Goal: Task Accomplishment & Management: Use online tool/utility

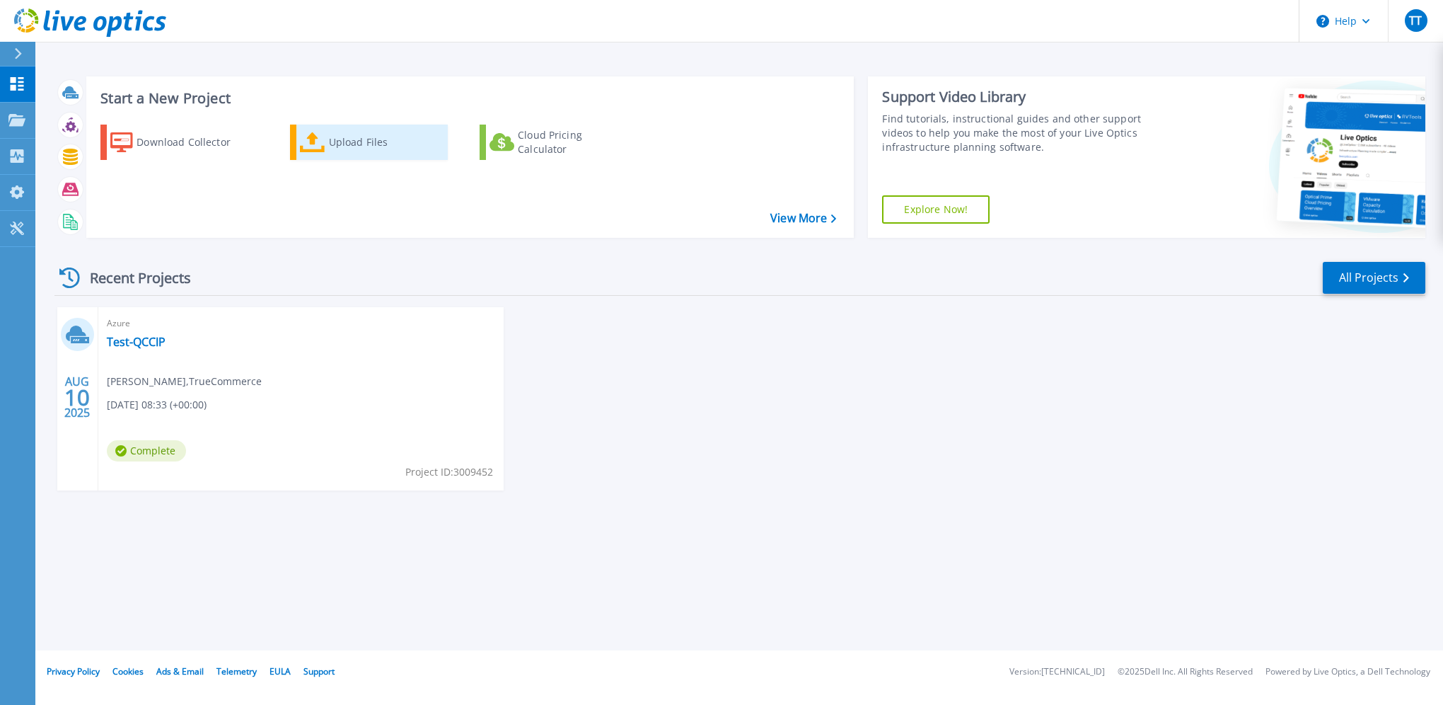
click at [357, 146] on div "Upload Files" at bounding box center [385, 142] width 113 height 28
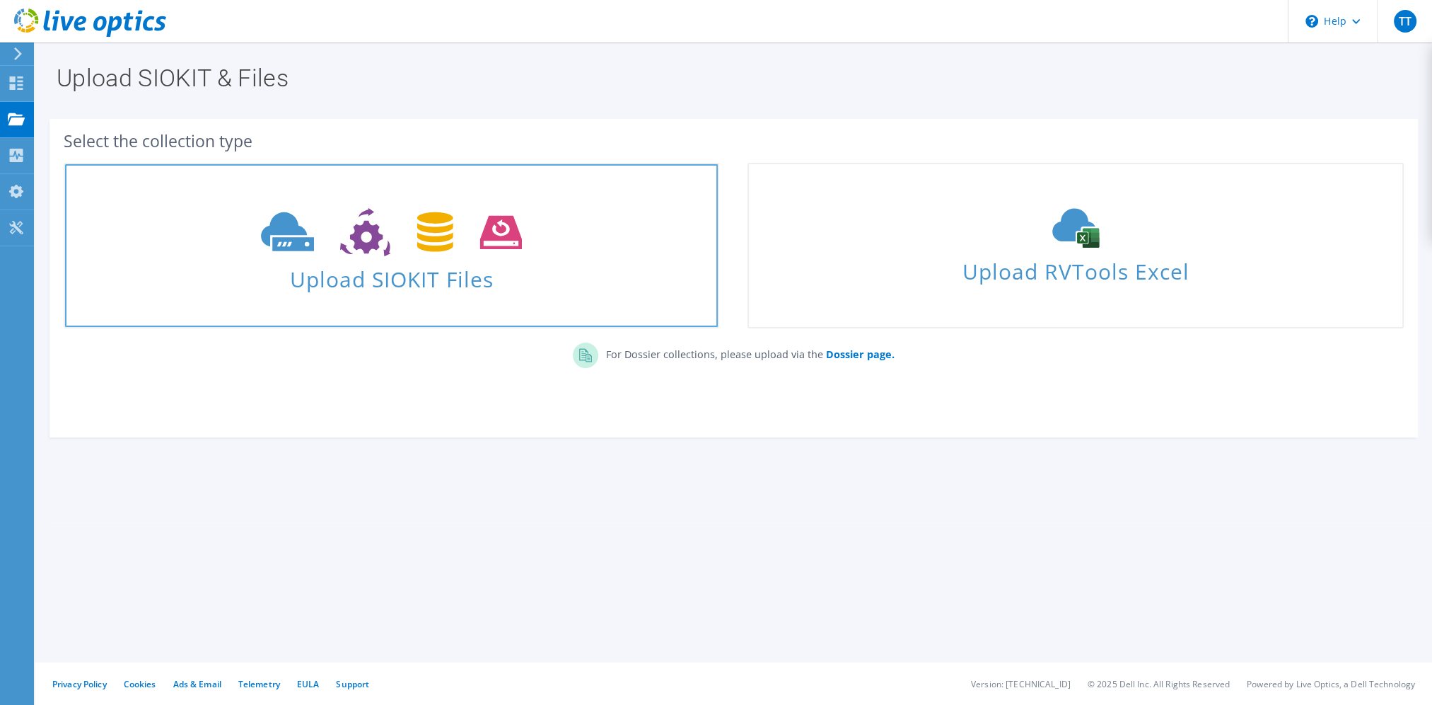
click at [461, 228] on icon at bounding box center [391, 232] width 261 height 49
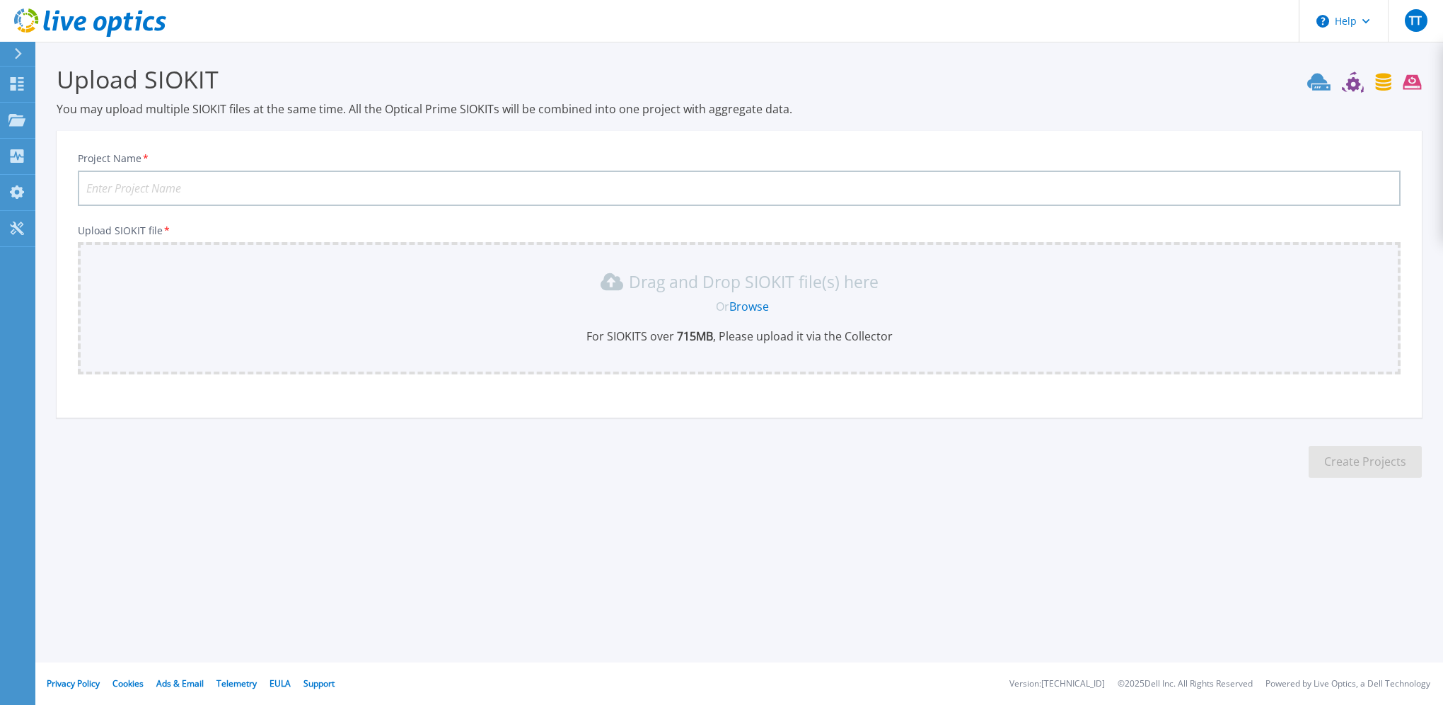
click at [741, 308] on link "Browse" at bounding box center [749, 307] width 40 height 16
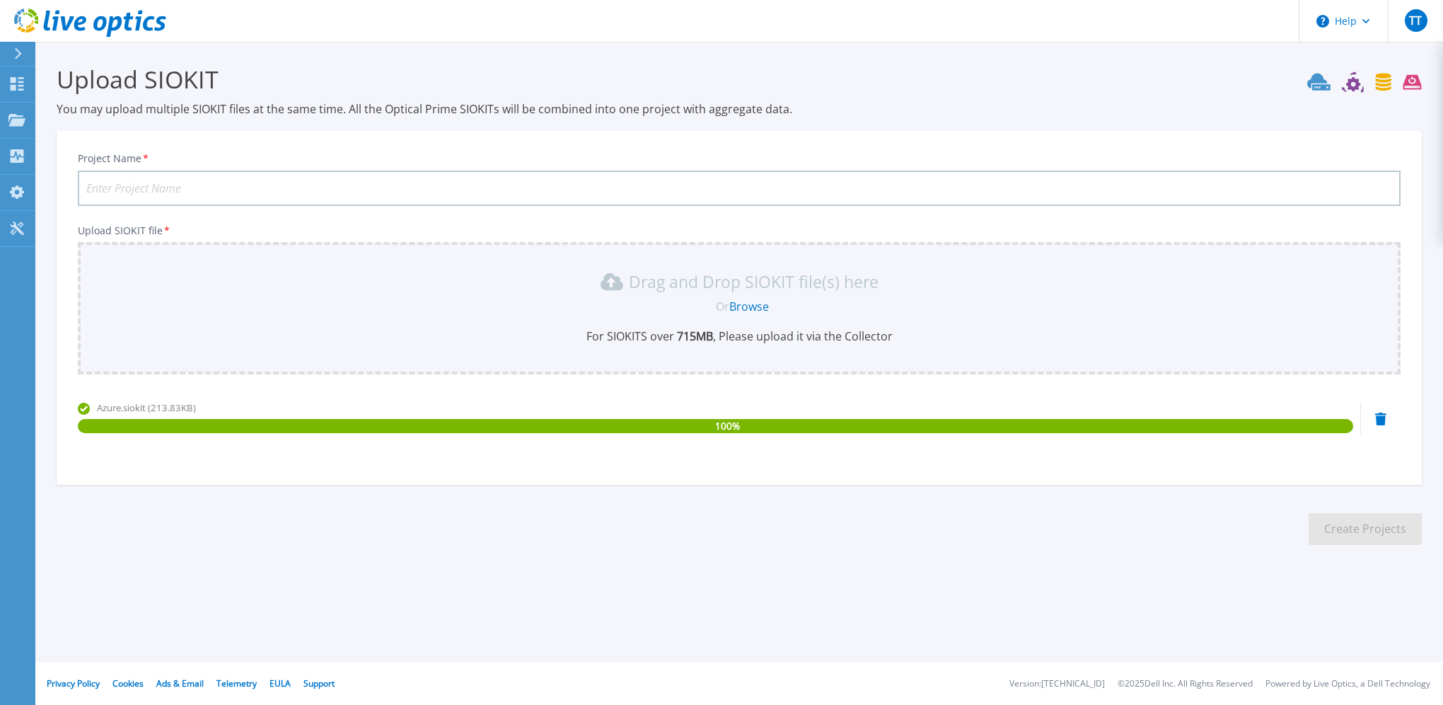
click at [403, 190] on input "Project Name *" at bounding box center [739, 187] width 1323 height 35
type input "Test"
click at [969, 66] on h3 "Upload SIOKIT" at bounding box center [739, 79] width 1365 height 33
click at [1378, 539] on button "Create Projects" at bounding box center [1365, 529] width 113 height 32
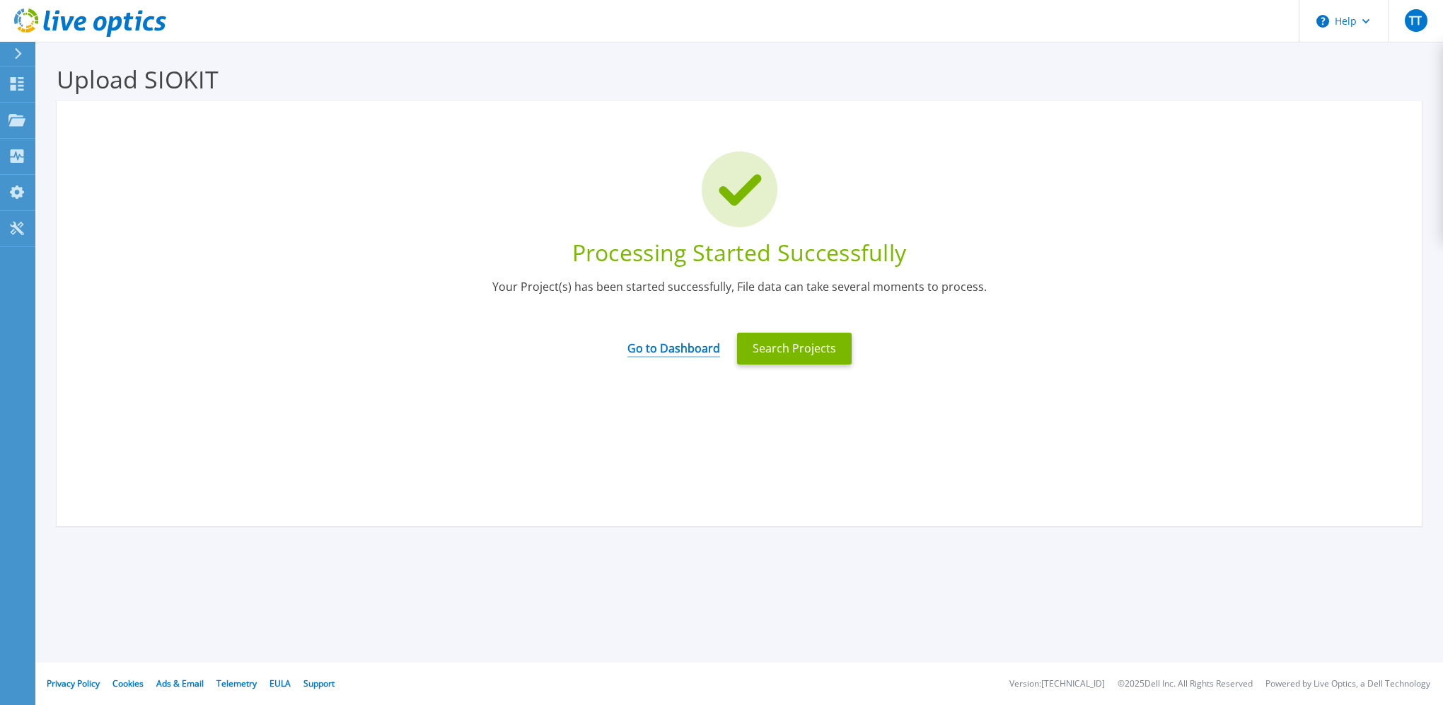
click at [705, 347] on link "Go to Dashboard" at bounding box center [673, 344] width 93 height 28
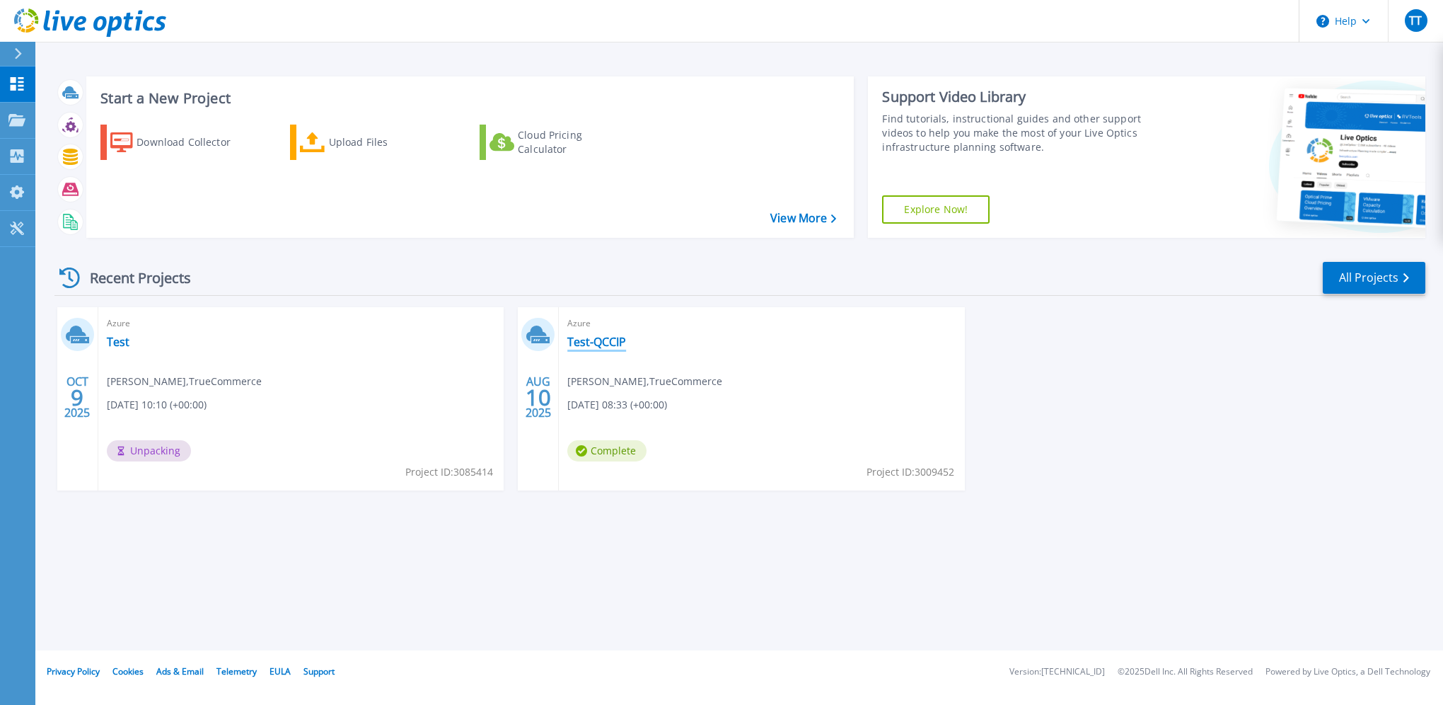
click at [616, 345] on link "Test-QCCIP" at bounding box center [596, 342] width 59 height 14
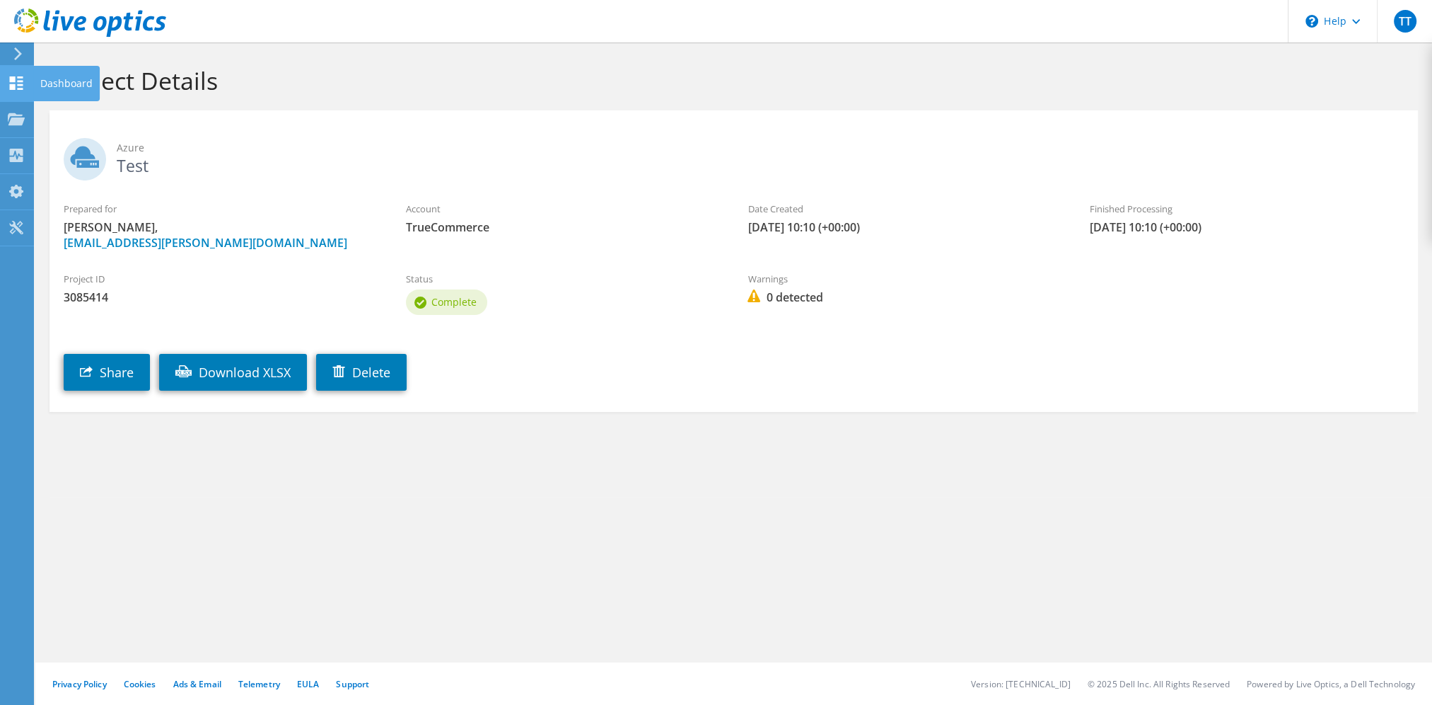
click at [45, 79] on div "Dashboard" at bounding box center [66, 83] width 66 height 35
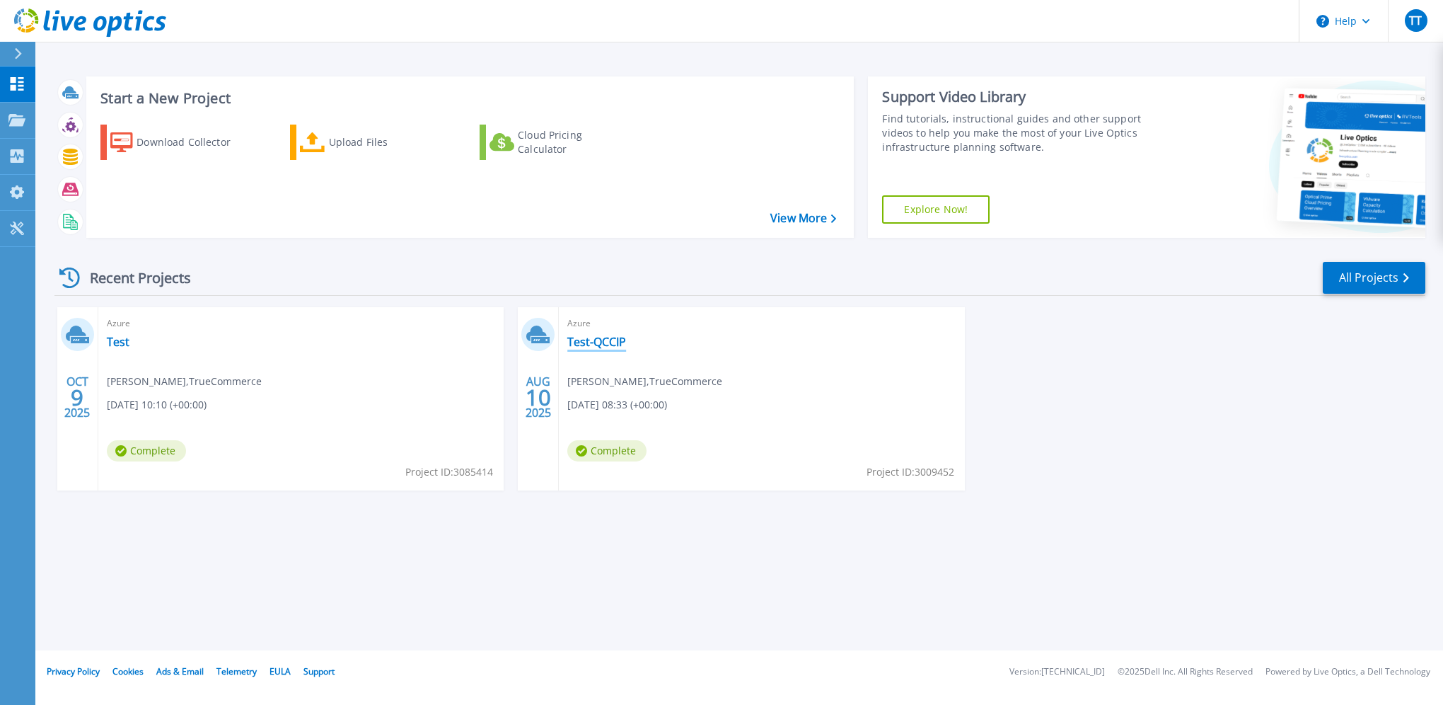
click at [581, 344] on link "Test-QCCIP" at bounding box center [596, 342] width 59 height 14
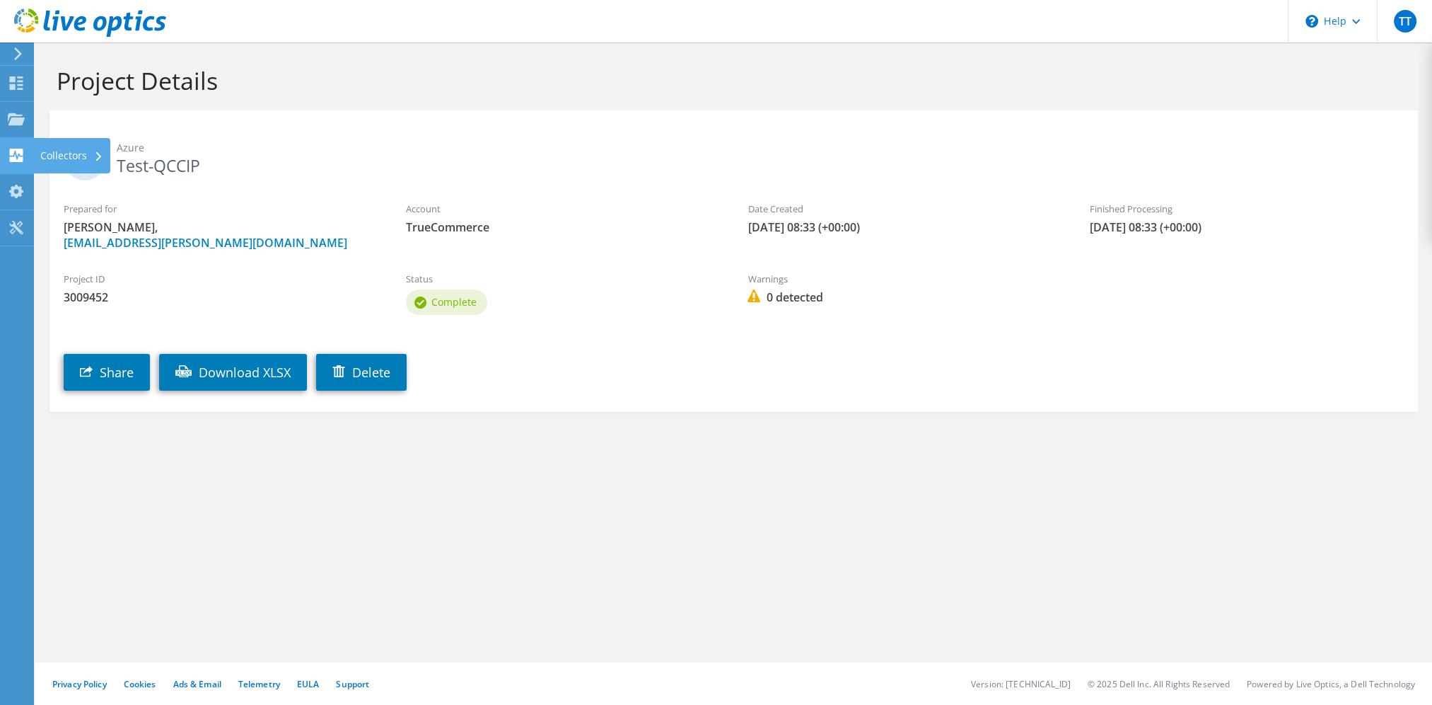
click at [53, 156] on div "Collectors" at bounding box center [71, 155] width 77 height 35
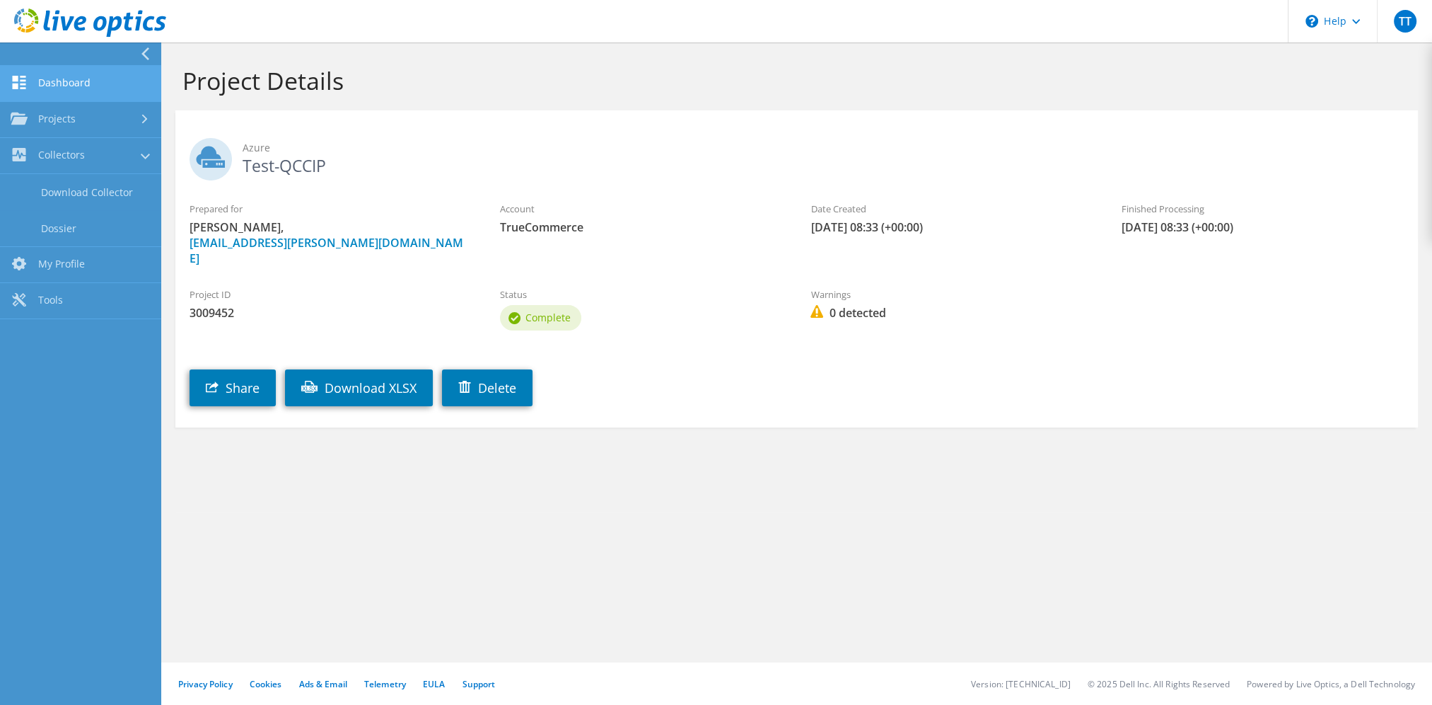
click at [64, 91] on link "Dashboard" at bounding box center [80, 84] width 161 height 36
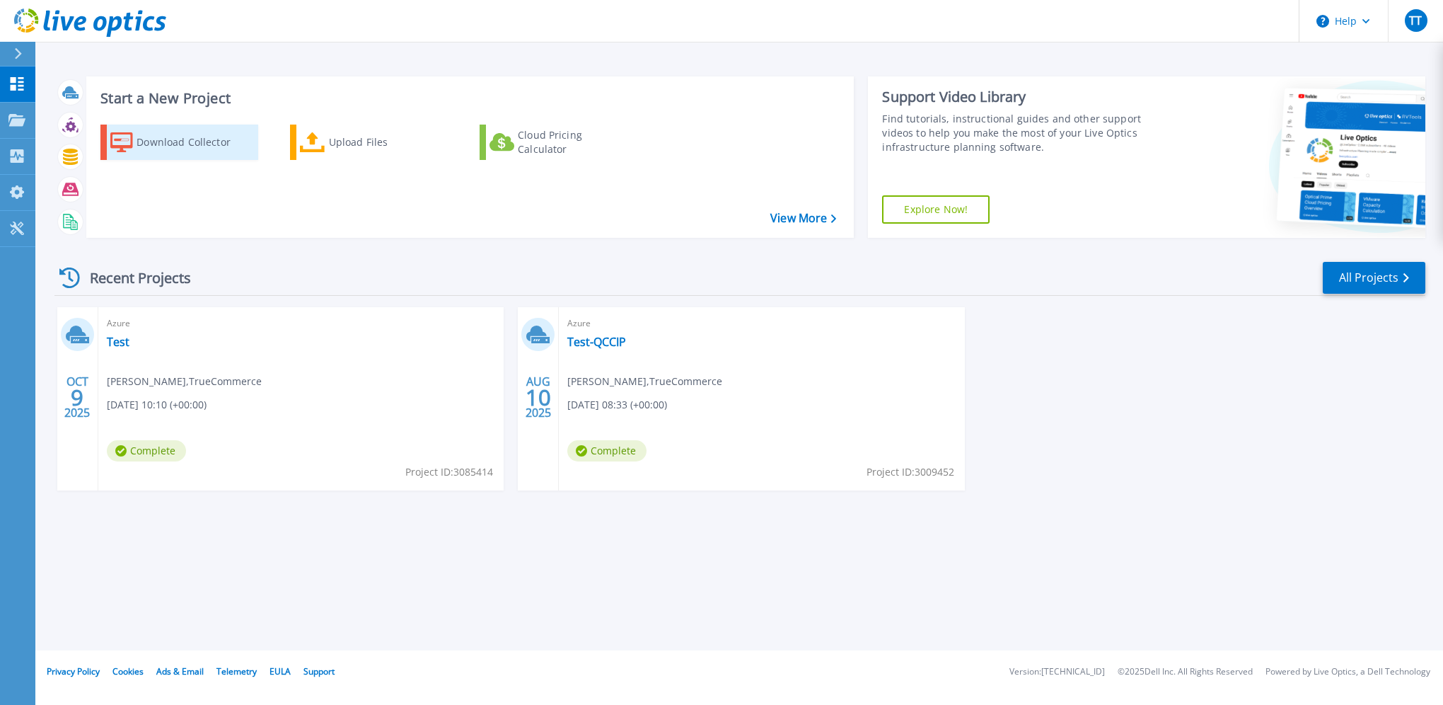
click at [140, 144] on div "Download Collector" at bounding box center [193, 142] width 113 height 28
